Goal: Subscribe to service/newsletter

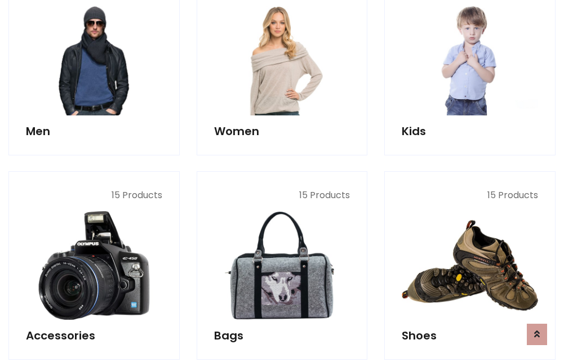
scroll to position [817, 0]
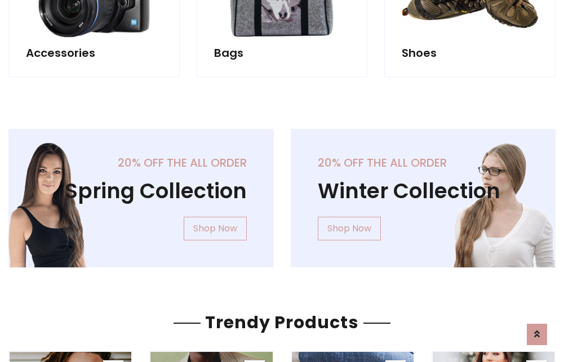
click at [282, 194] on div "20% off the all order Winter Collection Shop Now" at bounding box center [423, 207] width 282 height 157
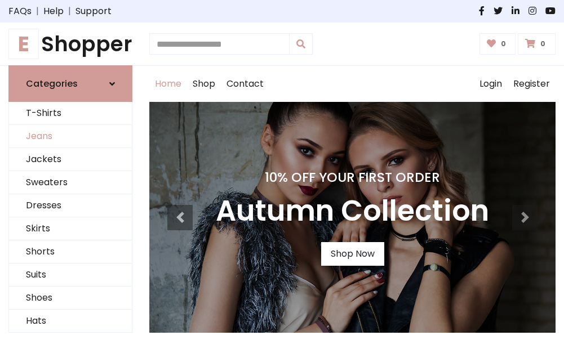
click at [70, 137] on link "Jeans" at bounding box center [70, 136] width 123 height 23
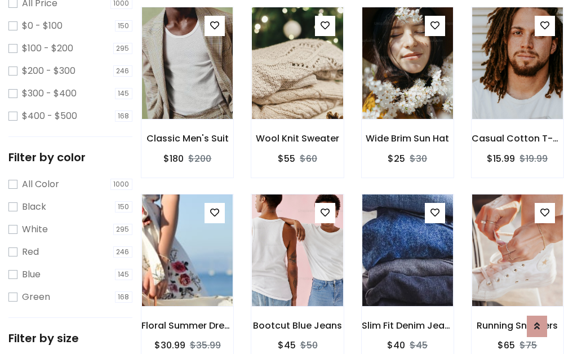
scroll to position [331, 0]
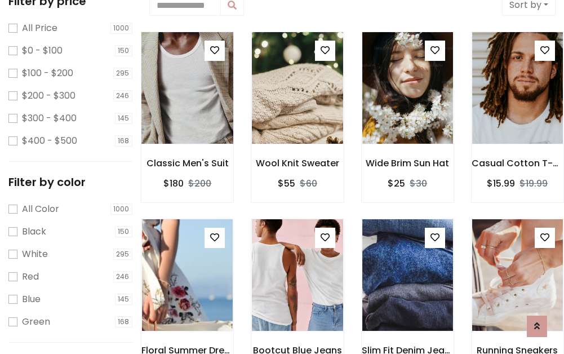
click at [187, 88] on img at bounding box center [187, 88] width 109 height 270
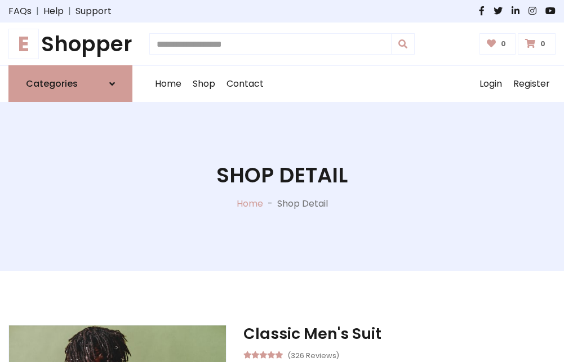
scroll to position [121, 0]
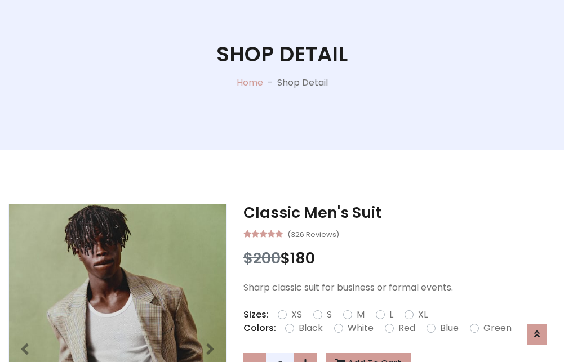
click at [405, 328] on label "Red" at bounding box center [406, 329] width 17 height 14
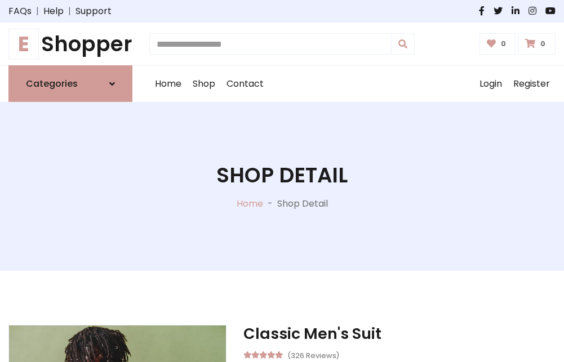
scroll to position [121, 0]
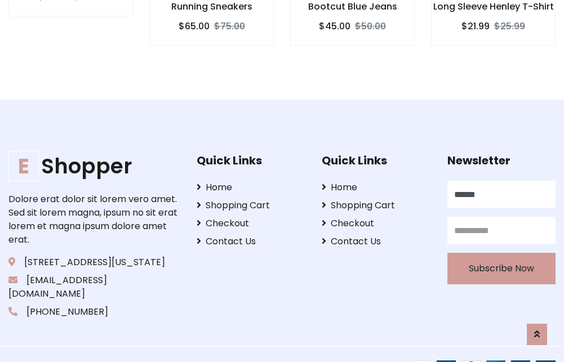
type input "******"
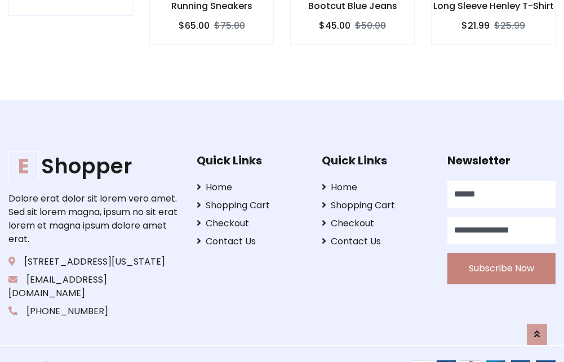
type input "**********"
click at [501, 255] on button "Subscribe Now" at bounding box center [501, 269] width 108 height 32
